Goal: Obtain resource: Obtain resource

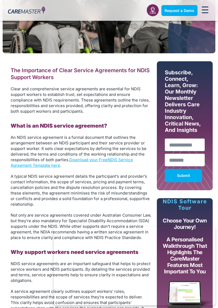
scroll to position [185, 0]
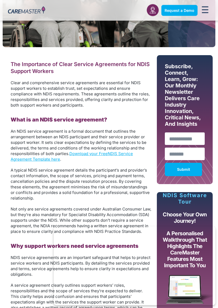
click at [110, 155] on link "NDIS Service Agreement Template here" at bounding box center [72, 156] width 122 height 11
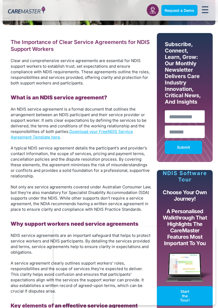
scroll to position [207, 0]
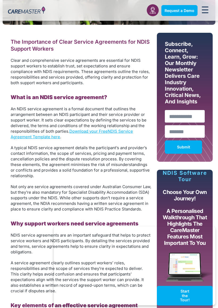
click at [107, 132] on link "Download your Free" at bounding box center [88, 131] width 38 height 5
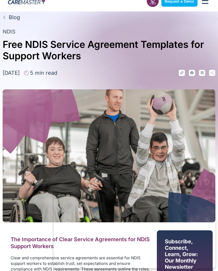
scroll to position [0, 0]
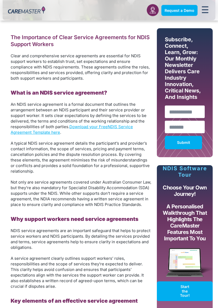
scroll to position [215, 0]
